Goal: Communication & Community: Connect with others

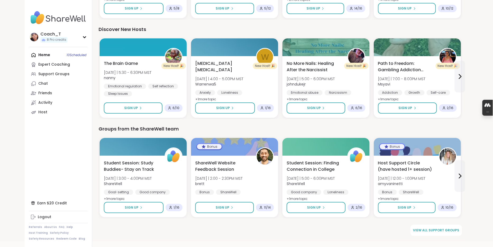
scroll to position [667, 0]
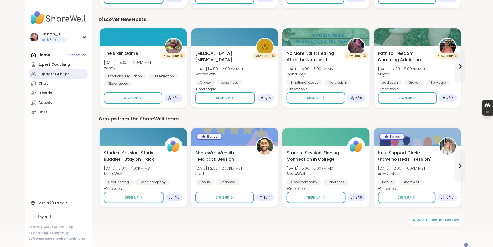
click at [54, 77] on div "Support Groups" at bounding box center [53, 73] width 31 height 5
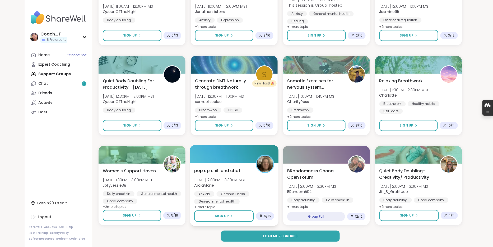
scroll to position [692, 0]
click at [67, 88] on link "Chat 1" at bounding box center [58, 84] width 59 height 10
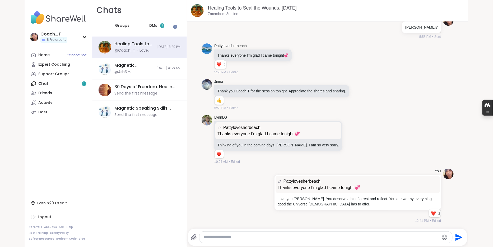
click at [168, 29] on div "DMs 1" at bounding box center [157, 25] width 26 height 13
